Goal: Entertainment & Leisure: Browse casually

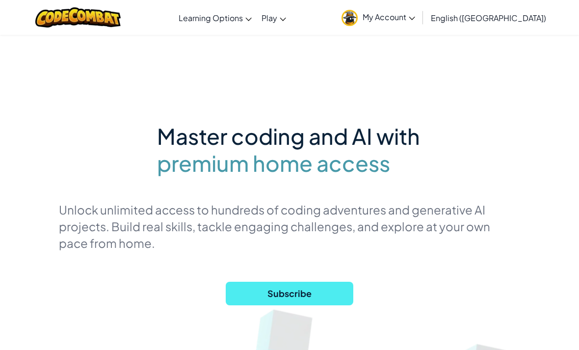
scroll to position [43, 0]
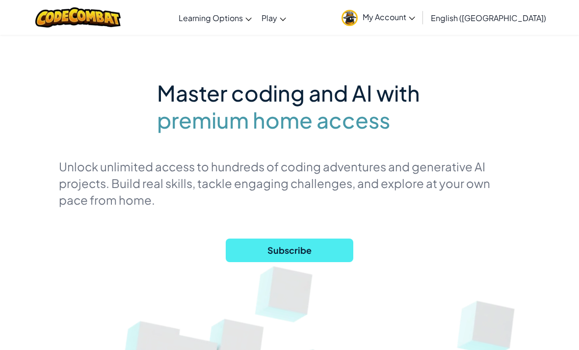
click at [415, 22] on span "My Account" at bounding box center [389, 17] width 53 height 10
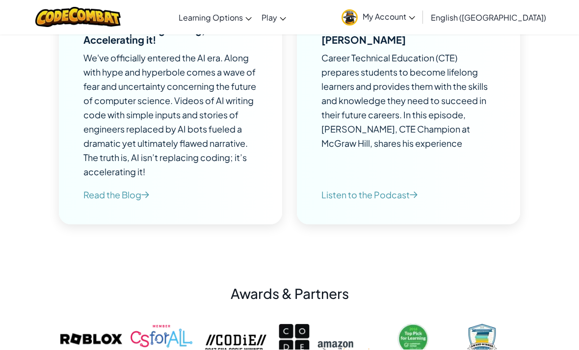
click at [415, 20] on span "My Account" at bounding box center [389, 17] width 53 height 10
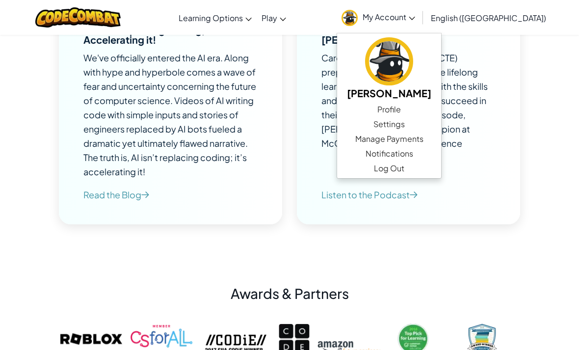
click at [413, 155] on span "Notifications" at bounding box center [390, 154] width 48 height 12
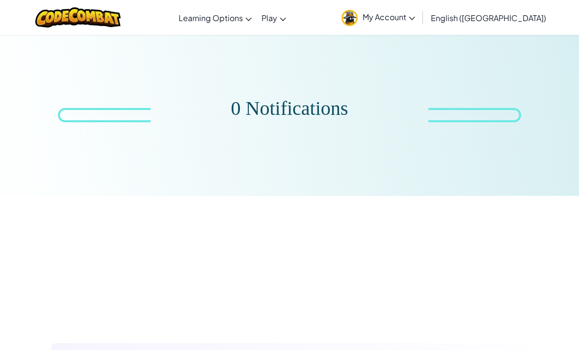
click at [291, 33] on div "Toggle navigation Learning Options Live Online Classes Premium Self-Paced Play …" at bounding box center [290, 17] width 584 height 35
click at [291, 8] on link "Play" at bounding box center [274, 17] width 34 height 26
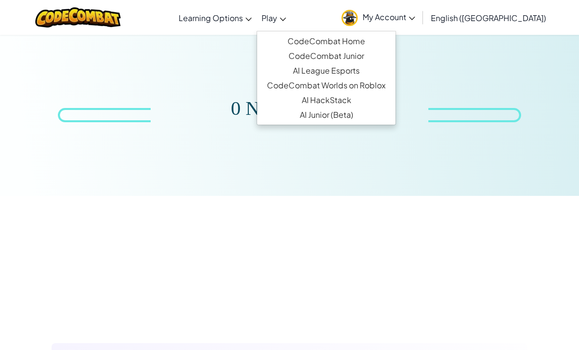
click at [335, 34] on link "CodeCombat Home" at bounding box center [326, 41] width 138 height 15
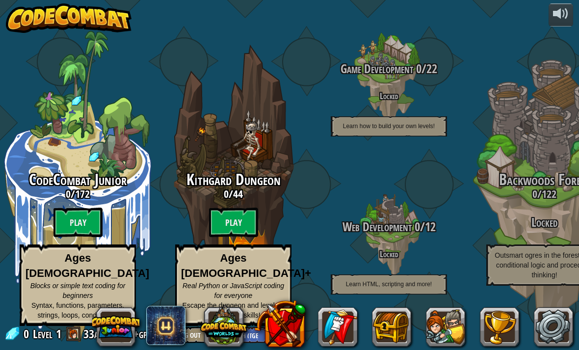
click at [82, 219] on btn "Play" at bounding box center [77, 222] width 49 height 29
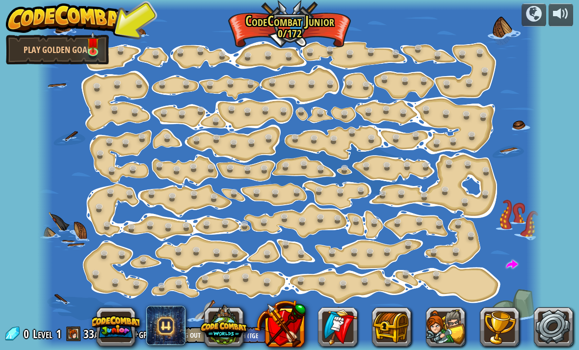
click at [28, 52] on link "Play Golden Goal" at bounding box center [57, 49] width 103 height 29
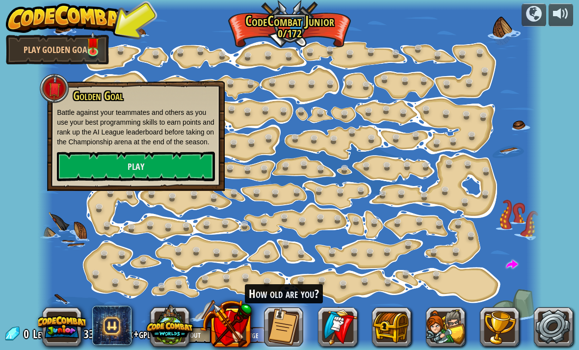
click at [95, 174] on link "Play" at bounding box center [136, 166] width 158 height 29
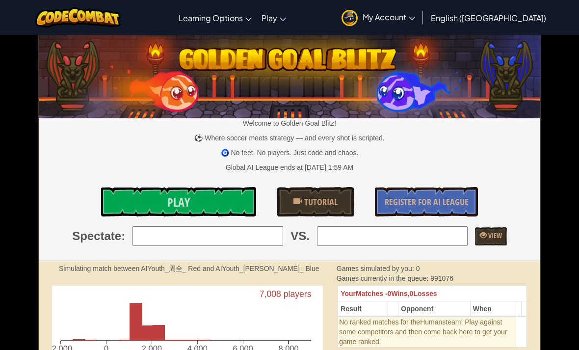
click at [143, 215] on link "Play" at bounding box center [178, 201] width 155 height 29
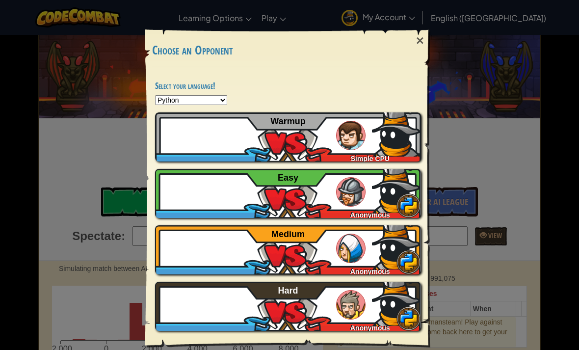
click at [386, 203] on img at bounding box center [396, 188] width 49 height 49
